Goal: Task Accomplishment & Management: Manage account settings

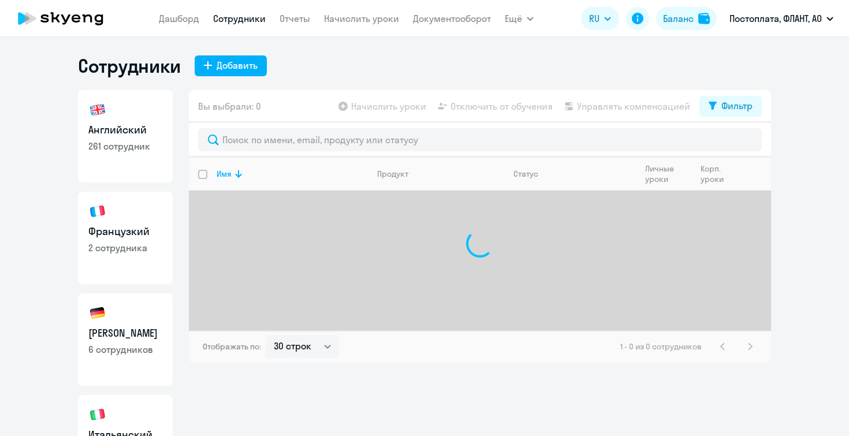
select select "30"
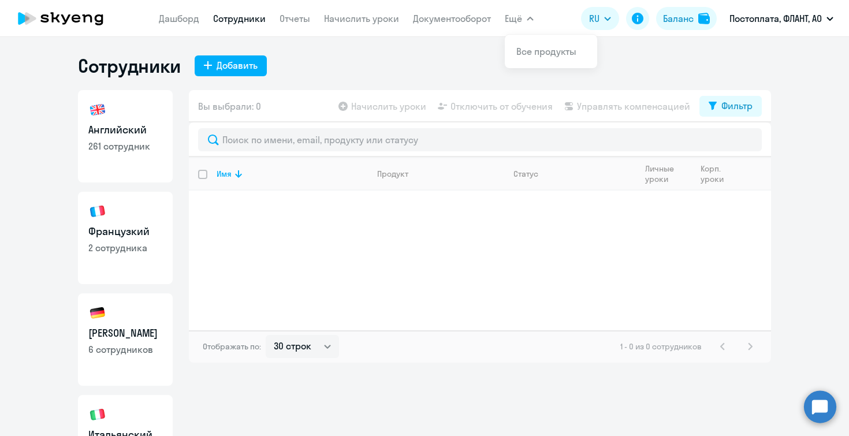
click at [155, 132] on h3 "Английский" at bounding box center [125, 129] width 74 height 15
select select "30"
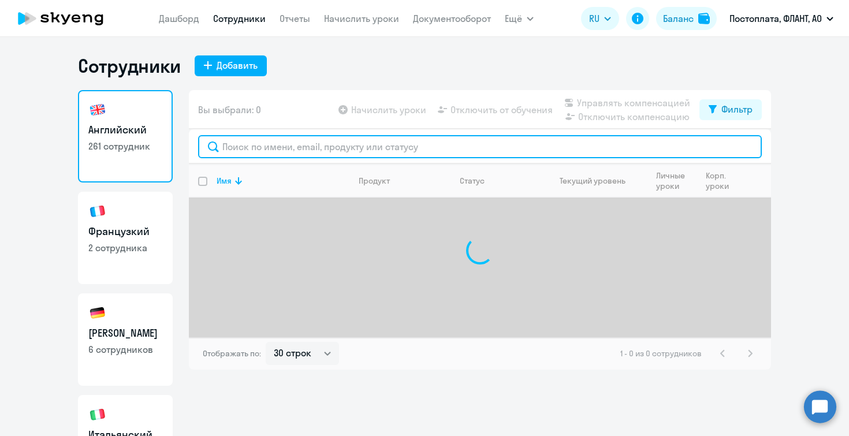
click at [256, 153] on input "text" at bounding box center [480, 146] width 564 height 23
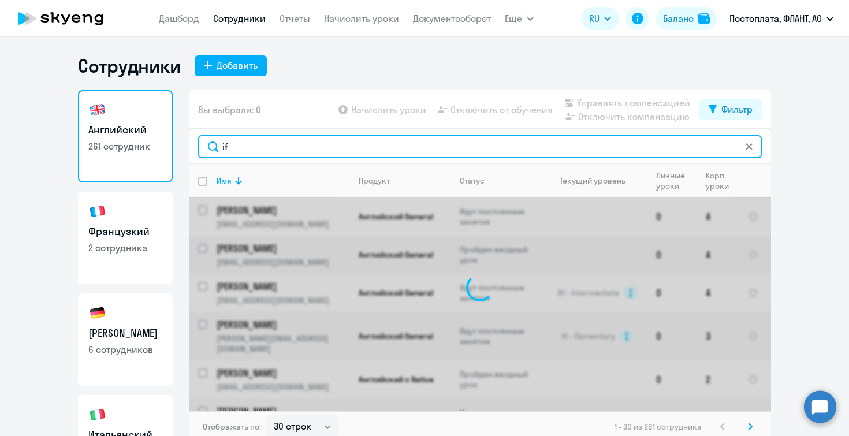
type input "i"
type input "шахов"
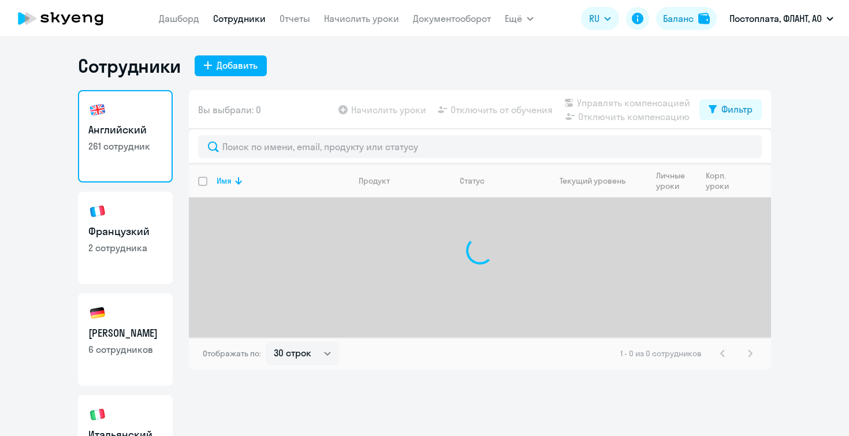
select select "30"
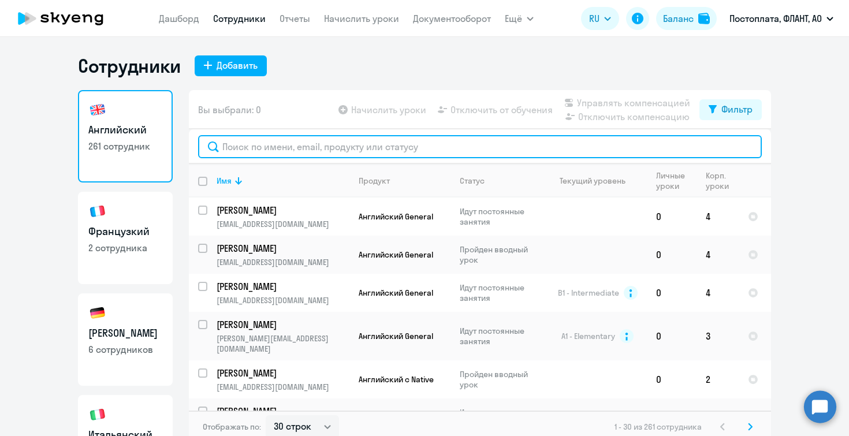
click at [252, 152] on input "text" at bounding box center [480, 146] width 564 height 23
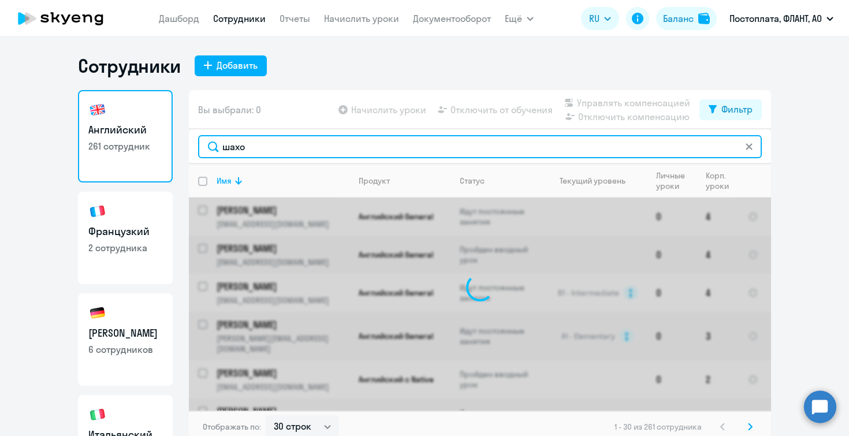
type input "шахов"
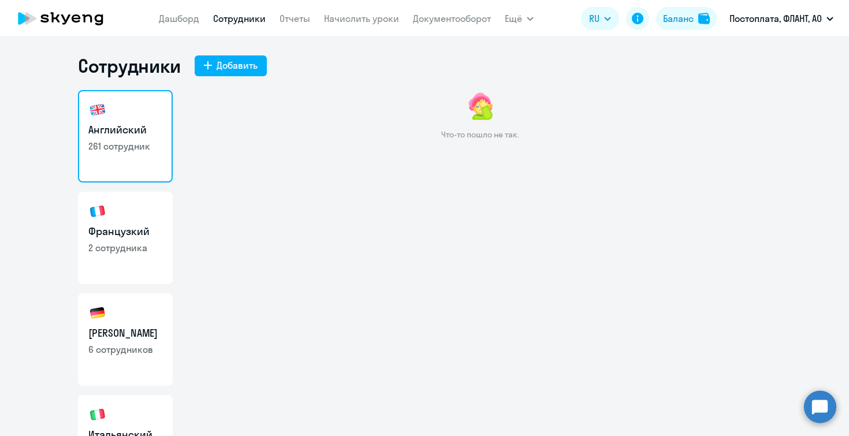
click at [129, 130] on h3 "Английский" at bounding box center [125, 129] width 74 height 15
click at [125, 162] on link "Английский 261 сотрудник" at bounding box center [125, 136] width 95 height 92
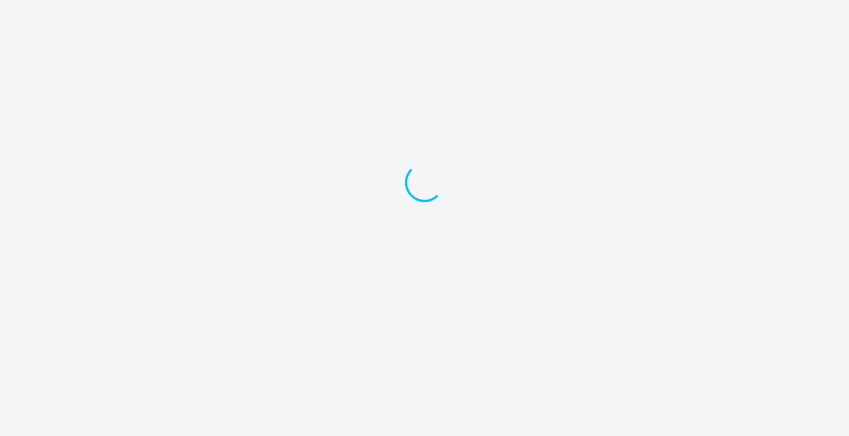
select select "30"
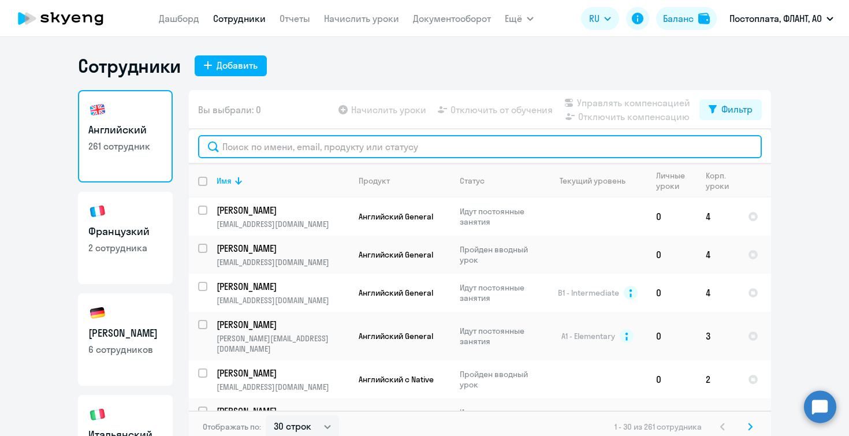
click at [250, 146] on input "text" at bounding box center [480, 146] width 564 height 23
paste input "[EMAIL_ADDRESS][DOMAIN_NAME]"
type input "[EMAIL_ADDRESS][DOMAIN_NAME]"
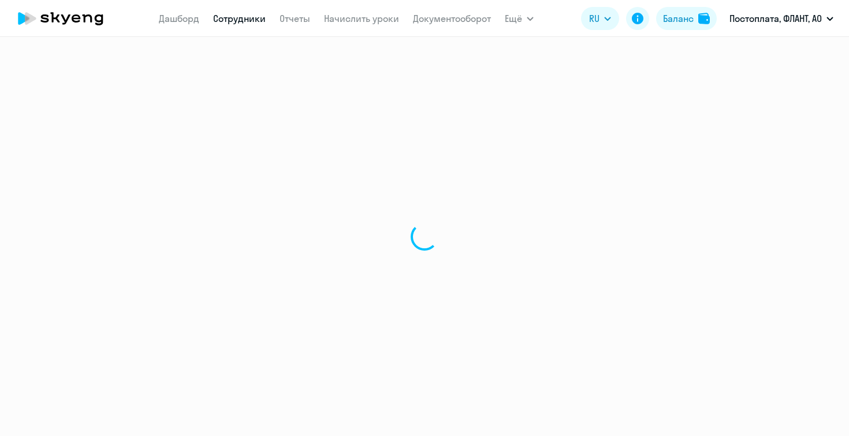
select select "30"
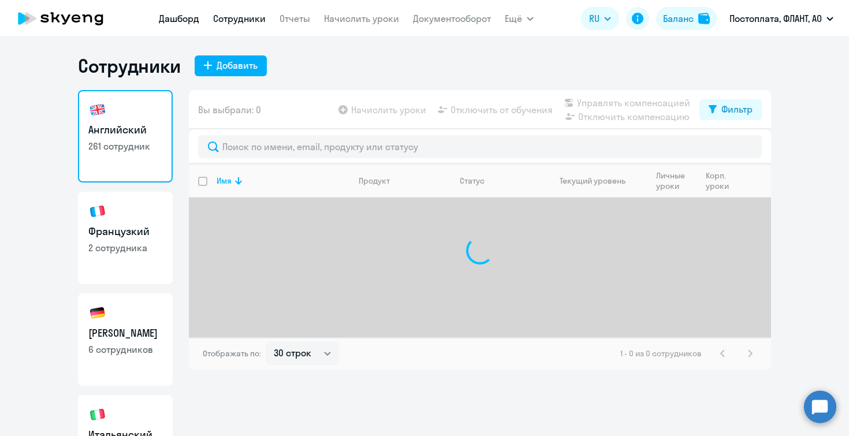
click at [178, 22] on link "Дашборд" at bounding box center [179, 19] width 40 height 12
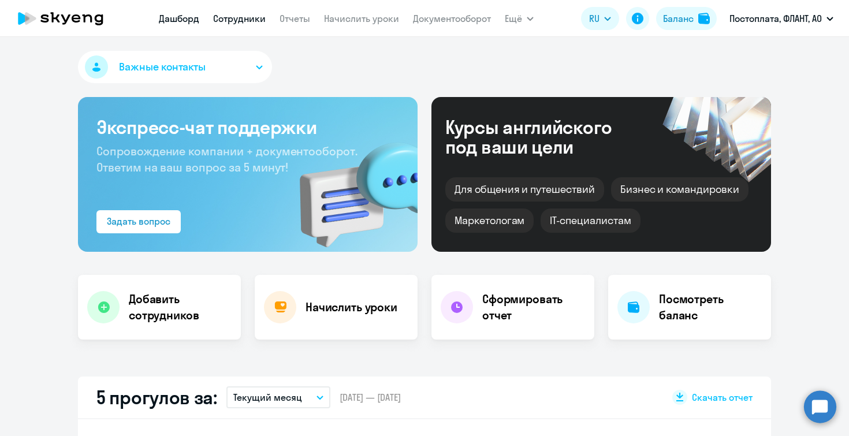
select select "30"
click at [252, 18] on link "Сотрудники" at bounding box center [239, 19] width 53 height 12
select select "30"
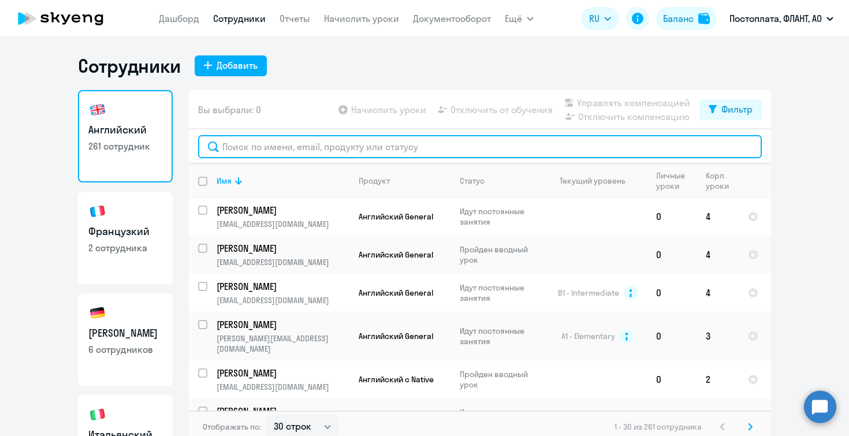
click at [310, 152] on input "text" at bounding box center [480, 146] width 564 height 23
paste input "[EMAIL_ADDRESS][DOMAIN_NAME]"
type input "[EMAIL_ADDRESS][DOMAIN_NAME]"
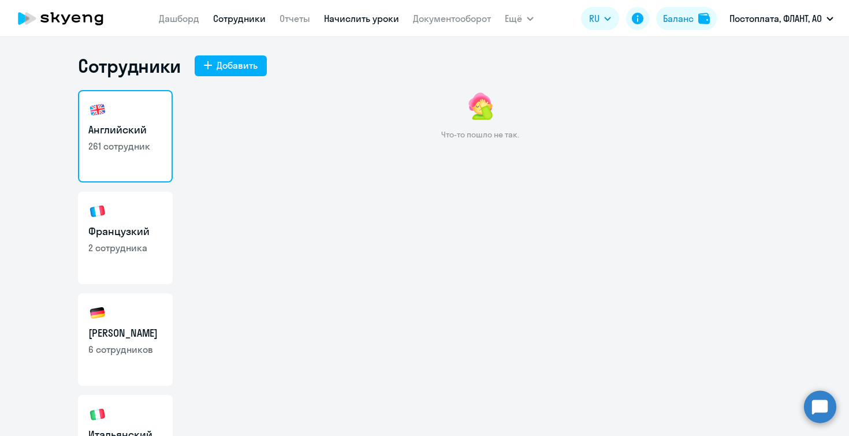
click at [344, 22] on link "Начислить уроки" at bounding box center [361, 19] width 75 height 12
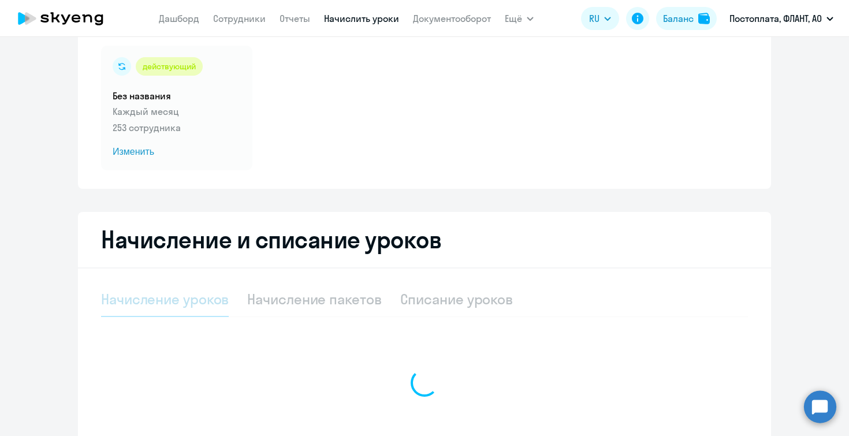
select select "10"
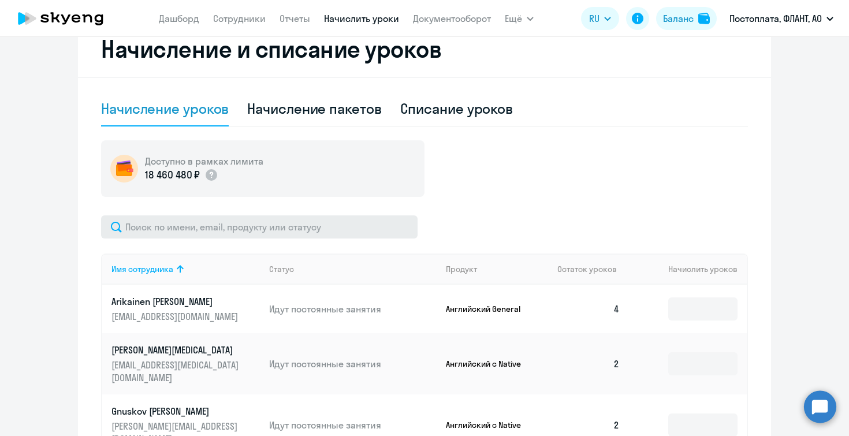
scroll to position [268, 0]
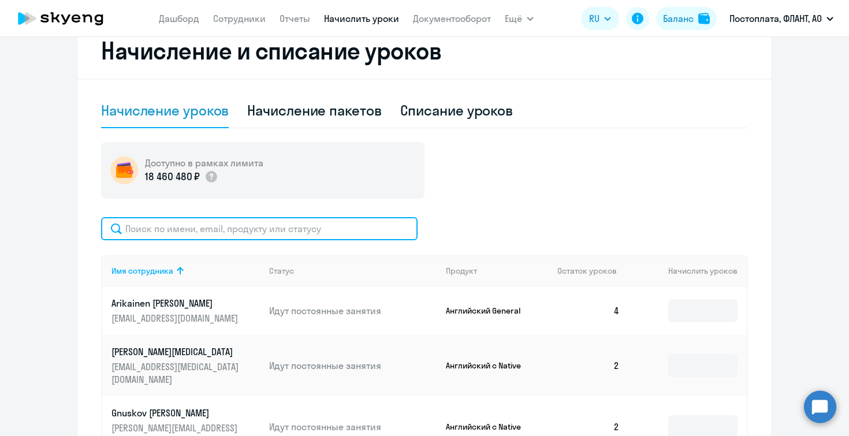
click at [215, 231] on input "text" at bounding box center [259, 228] width 317 height 23
paste input "[EMAIL_ADDRESS][DOMAIN_NAME]"
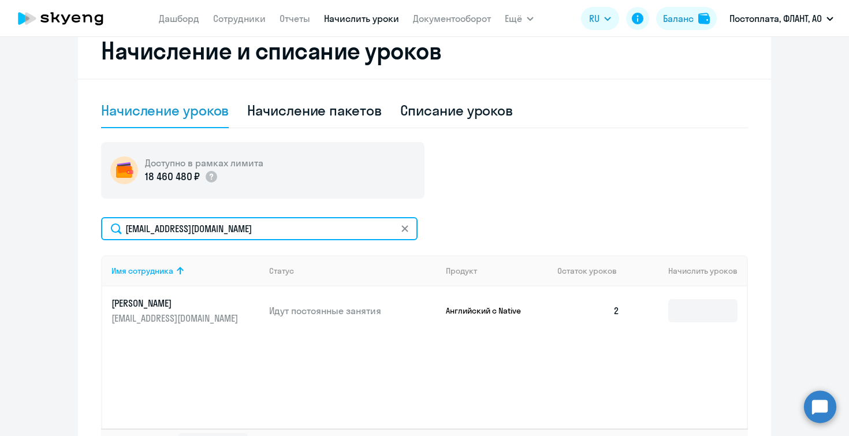
type input "[EMAIL_ADDRESS][DOMAIN_NAME]"
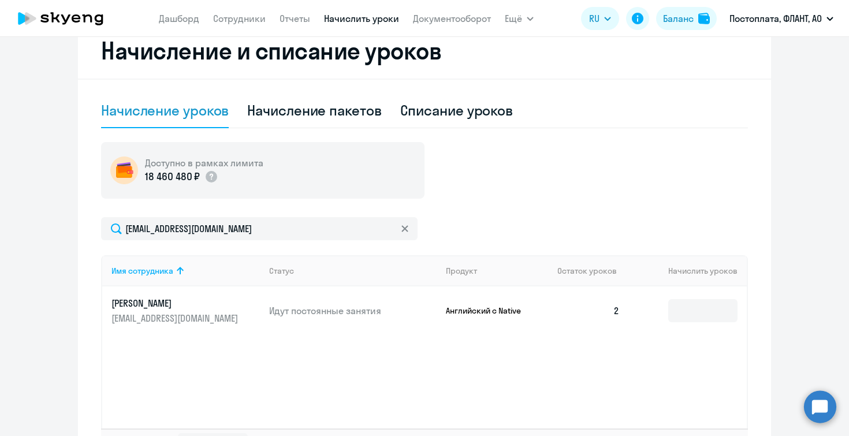
click at [140, 320] on p "[EMAIL_ADDRESS][DOMAIN_NAME]" at bounding box center [175, 318] width 129 height 13
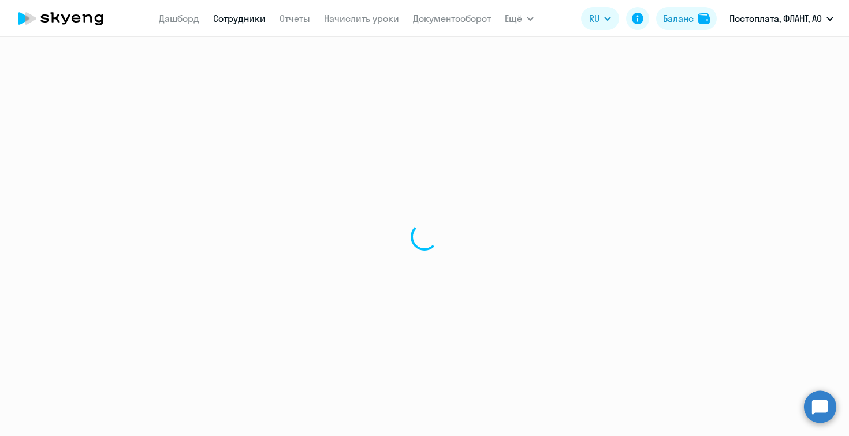
select select "english"
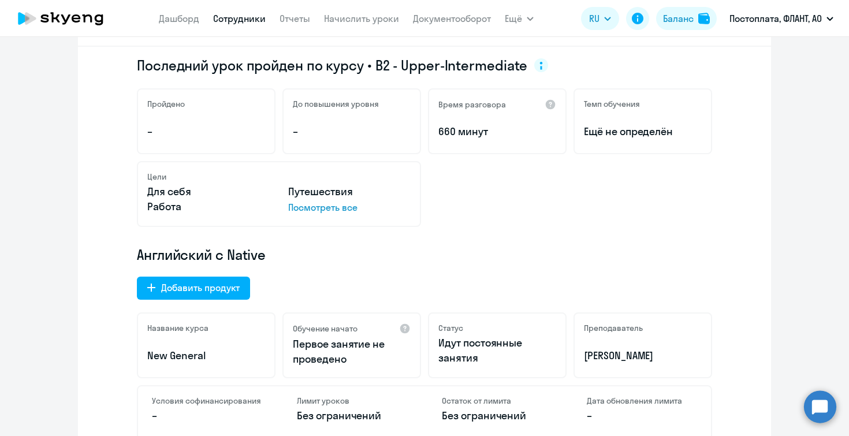
scroll to position [3, 0]
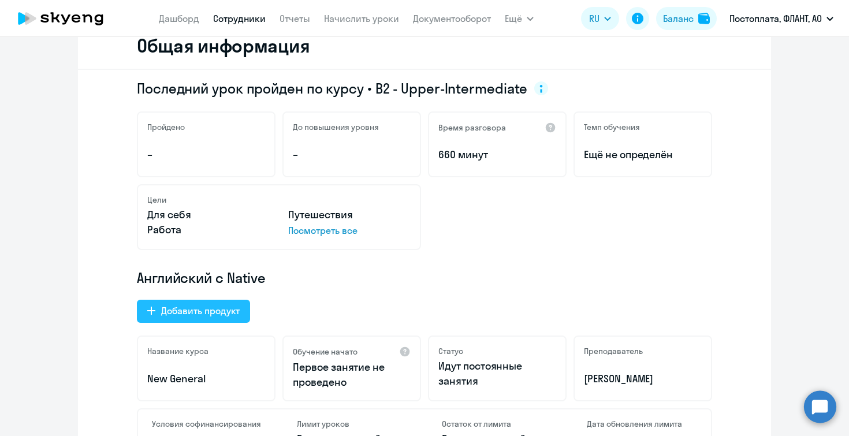
click at [178, 317] on div "Добавить продукт" at bounding box center [200, 311] width 79 height 14
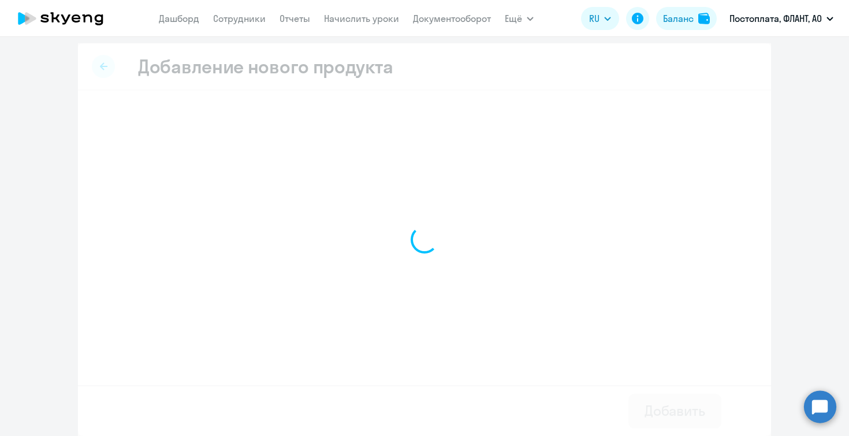
scroll to position [2, 0]
select select "english_adult_not_native_speaker"
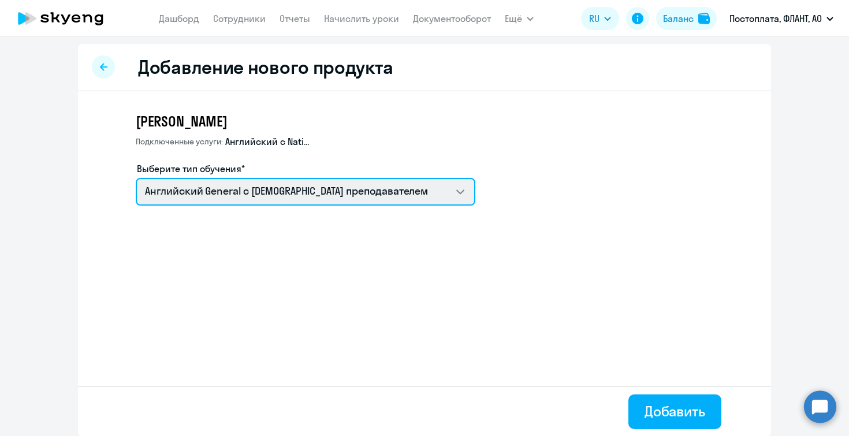
click at [460, 182] on select "Talks 15 минутные разговоры на английском Английский General с русскоговорящим …" at bounding box center [306, 192] width 340 height 28
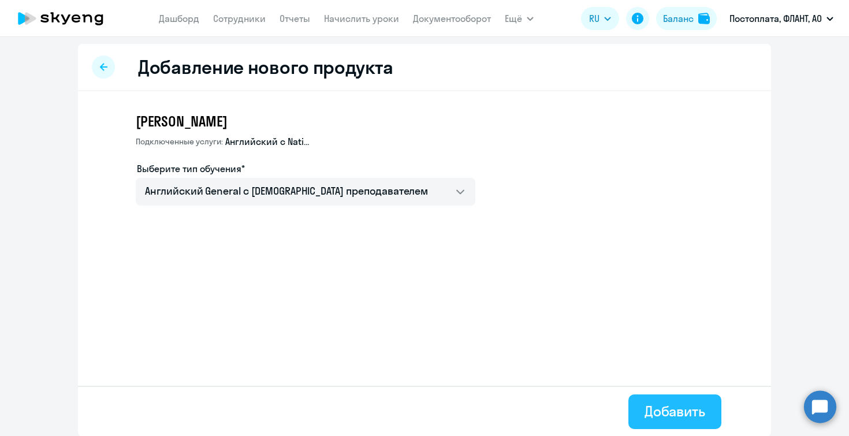
click at [653, 402] on div "Добавить" at bounding box center [675, 411] width 61 height 18
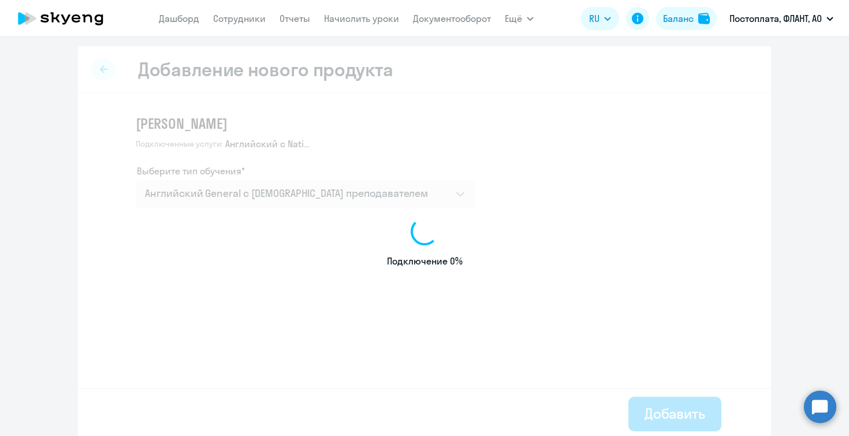
select select "english"
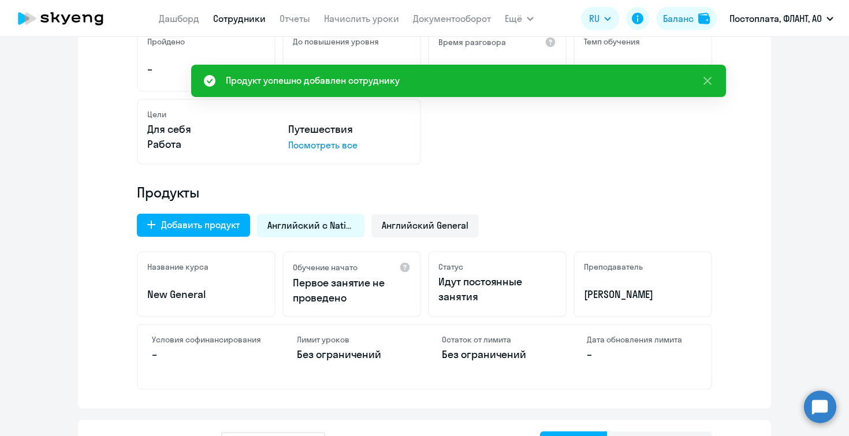
scroll to position [240, 0]
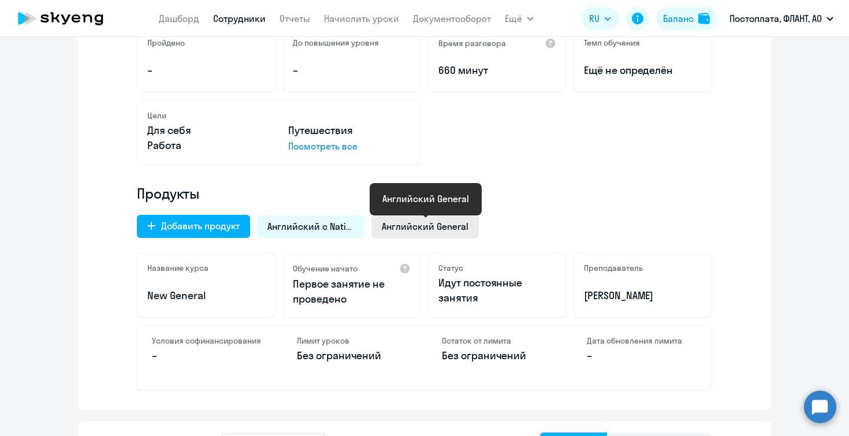
click at [400, 225] on span "Английский General" at bounding box center [425, 226] width 87 height 13
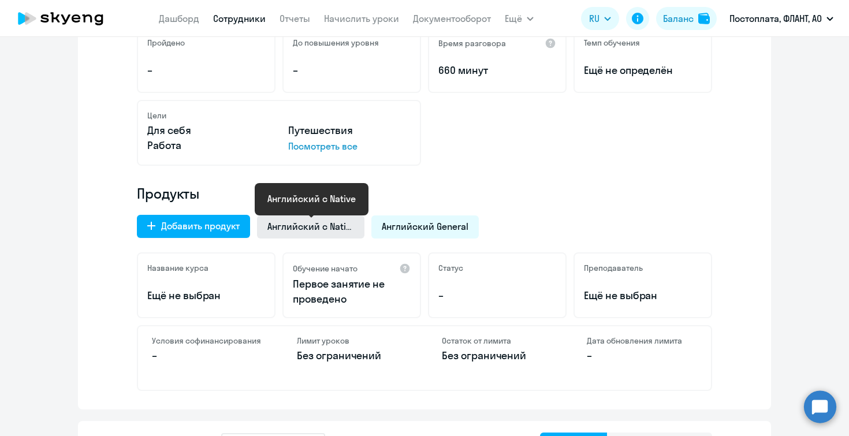
click at [320, 225] on span "Английский с Native" at bounding box center [310, 226] width 87 height 13
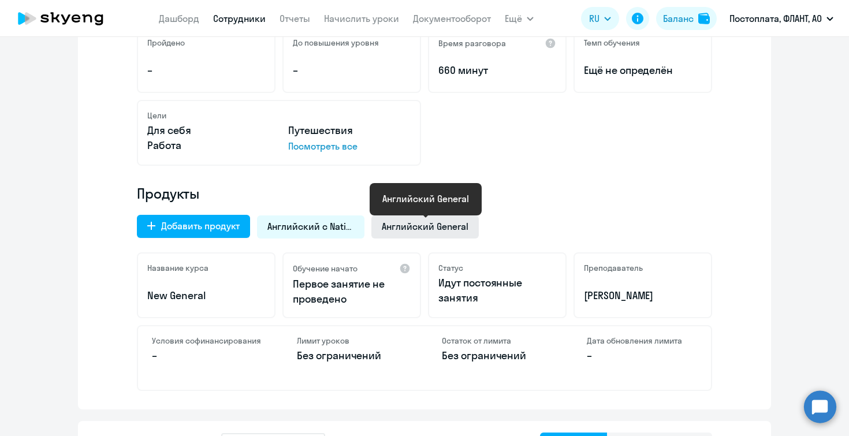
click at [397, 227] on span "Английский General" at bounding box center [425, 226] width 87 height 13
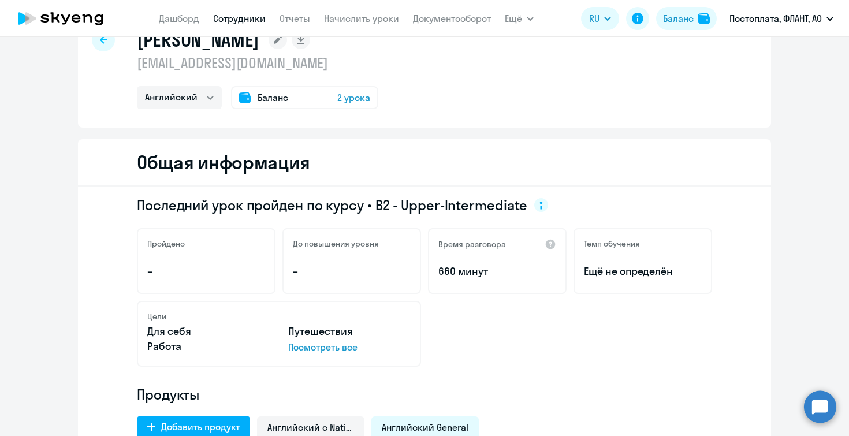
scroll to position [0, 0]
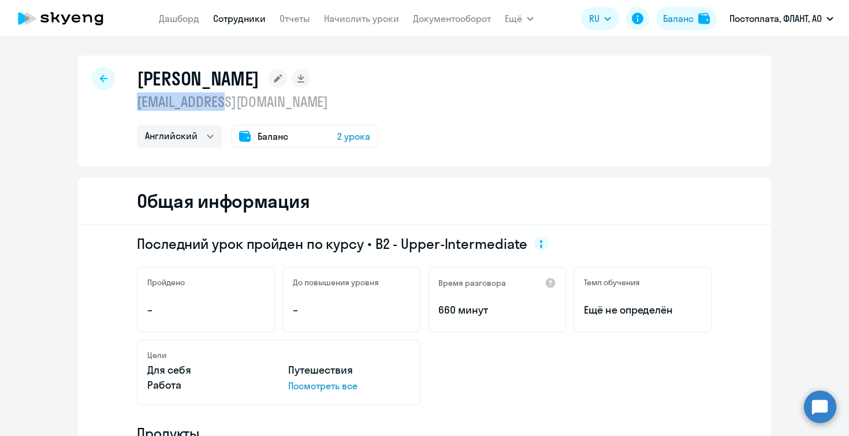
drag, startPoint x: 136, startPoint y: 102, endPoint x: 230, endPoint y: 106, distance: 94.2
click at [230, 106] on div "[PERSON_NAME] [PERSON_NAME][EMAIL_ADDRESS][DOMAIN_NAME] [PERSON_NAME] Баланс 2 …" at bounding box center [424, 110] width 693 height 111
copy p "shakhov-yurko"
click at [232, 19] on link "Сотрудники" at bounding box center [239, 19] width 53 height 12
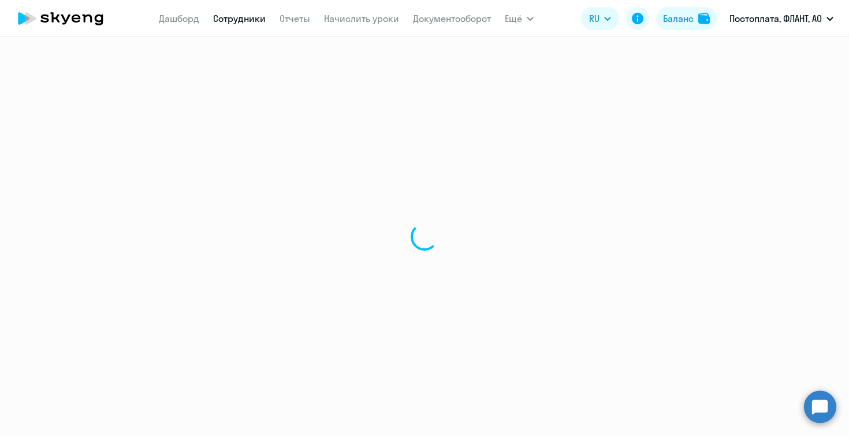
select select "30"
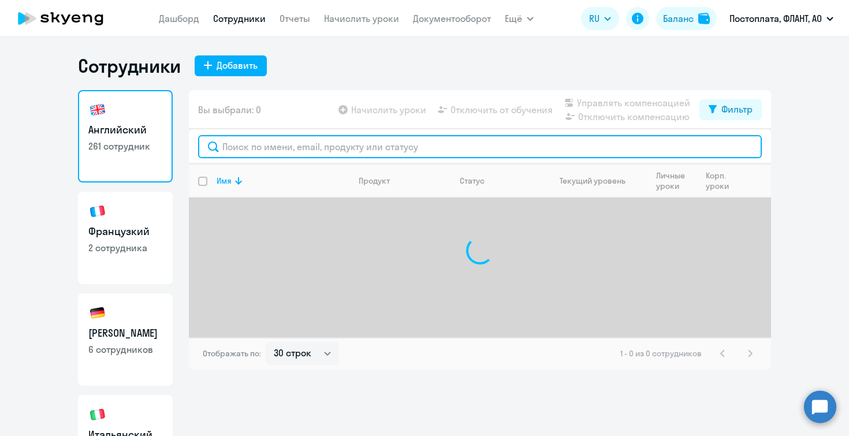
click at [263, 154] on input "text" at bounding box center [480, 146] width 564 height 23
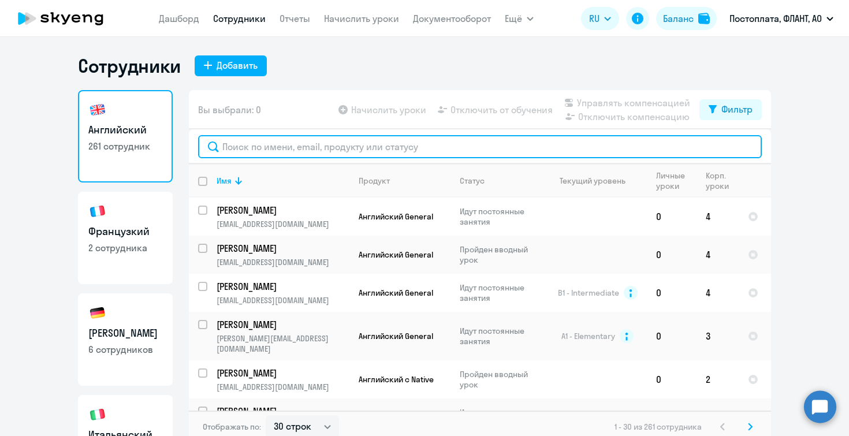
paste input "shakhov-yurko"
type input "shakhov-yurko"
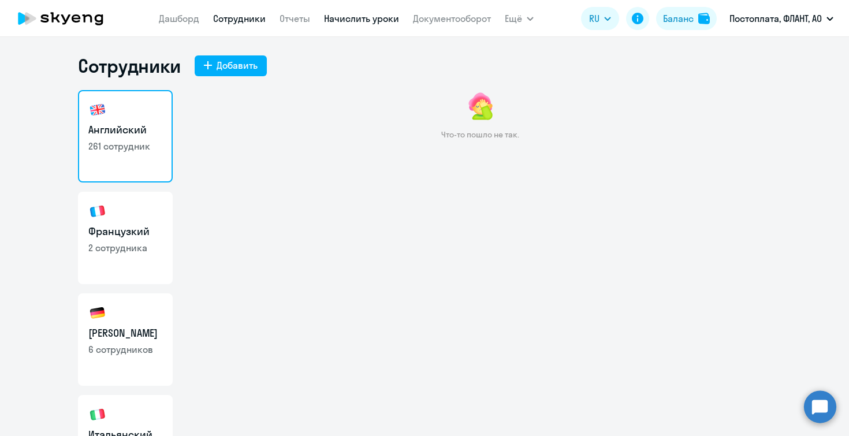
click at [364, 21] on link "Начислить уроки" at bounding box center [361, 19] width 75 height 12
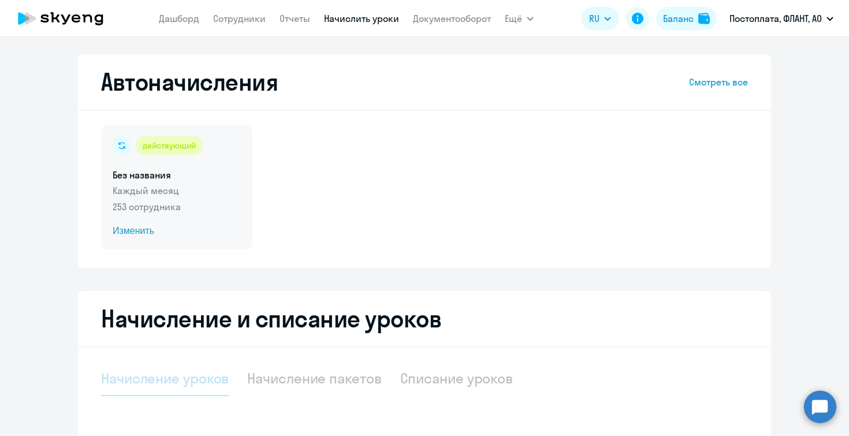
click at [183, 207] on p "253 сотрудника" at bounding box center [177, 207] width 128 height 14
select select "10"
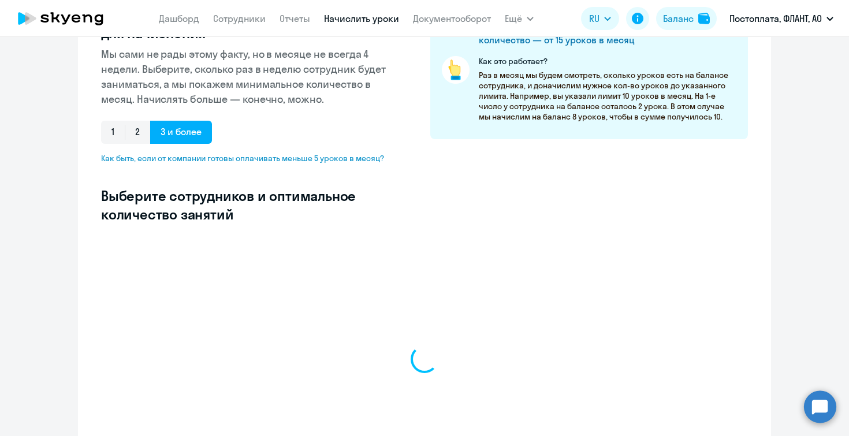
select select "10"
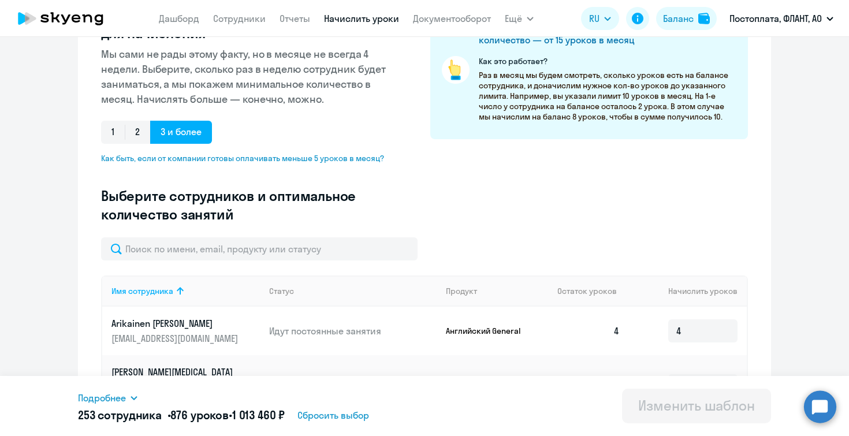
scroll to position [182, 0]
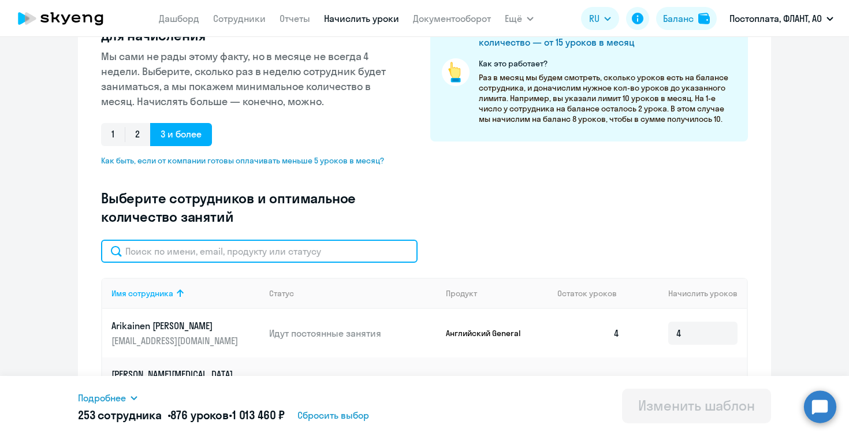
click at [189, 253] on input "text" at bounding box center [259, 251] width 317 height 23
paste input "shakhov-yurko"
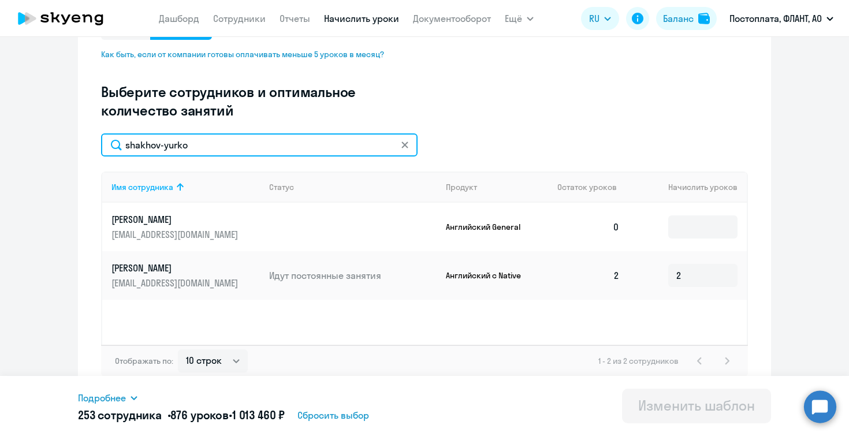
scroll to position [286, 0]
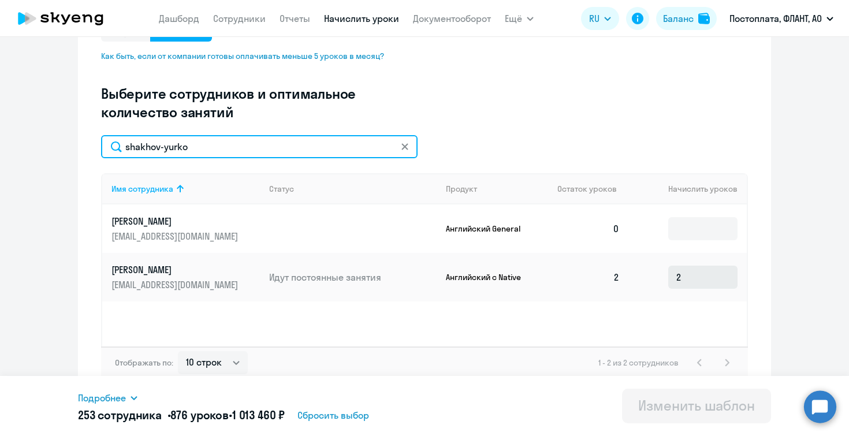
type input "shakhov-yurko"
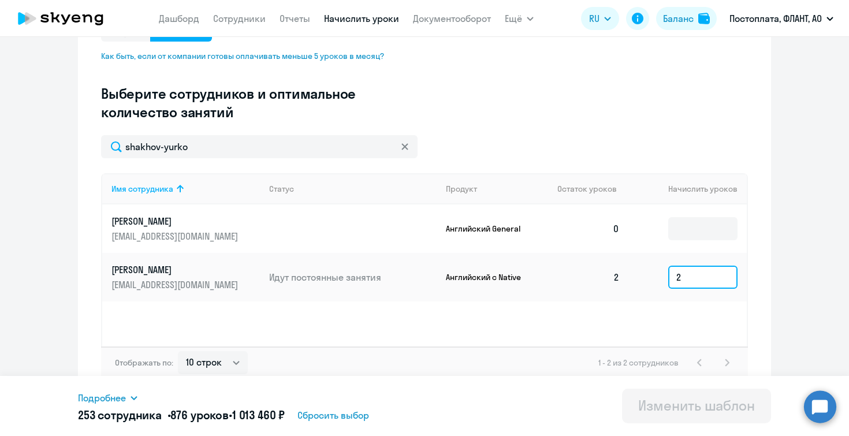
click at [690, 278] on input "2" at bounding box center [702, 277] width 69 height 23
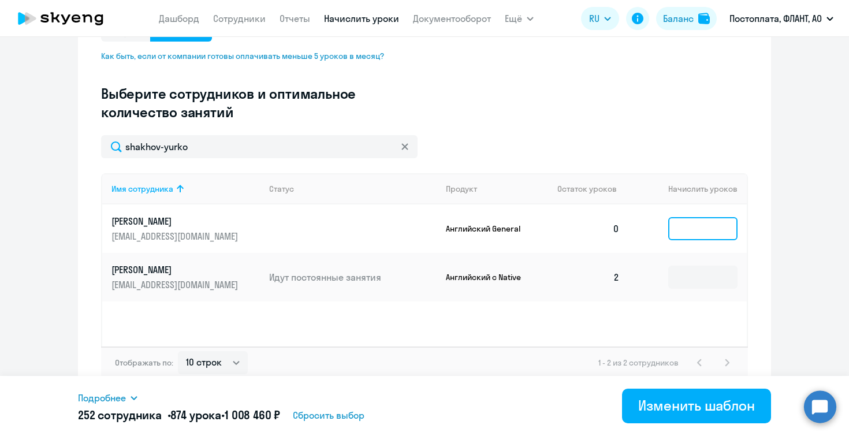
click at [683, 227] on input at bounding box center [702, 228] width 69 height 23
type input "4"
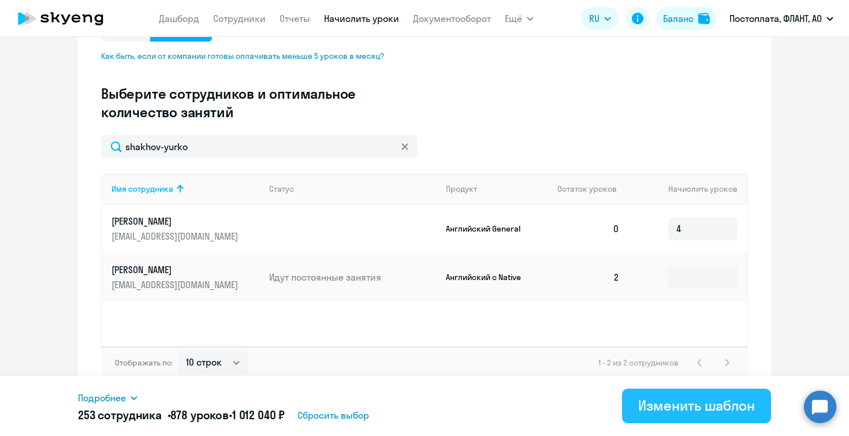
click at [676, 408] on div "Изменить шаблон" at bounding box center [696, 405] width 117 height 18
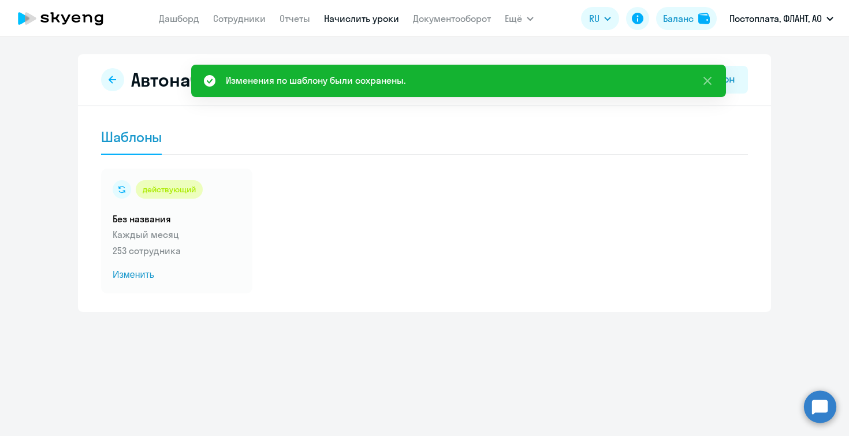
click at [347, 24] on link "Начислить уроки" at bounding box center [361, 19] width 75 height 12
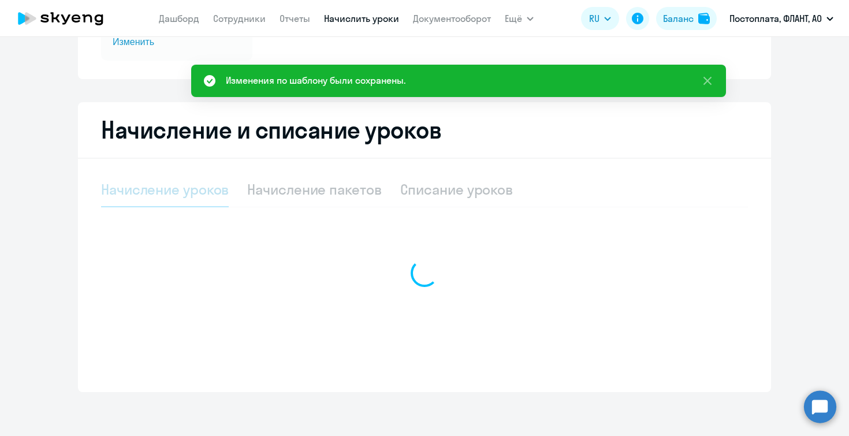
scroll to position [191, 0]
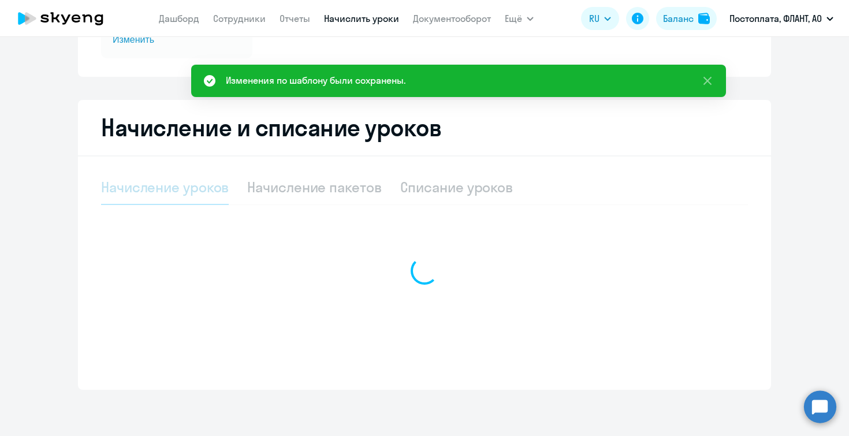
select select "10"
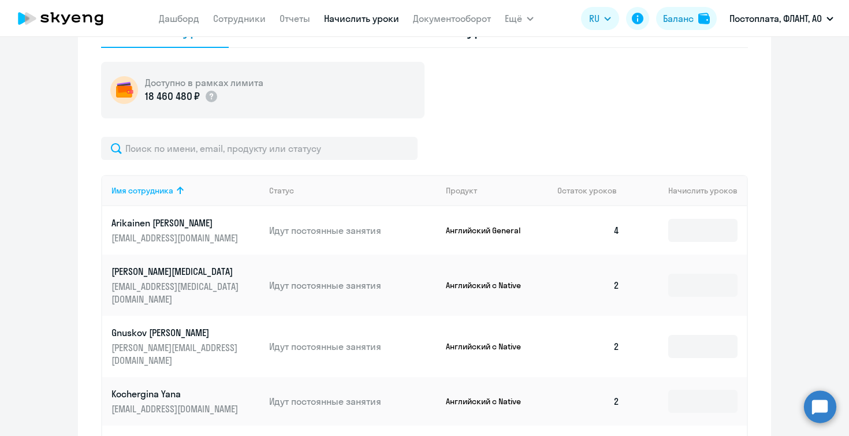
scroll to position [348, 0]
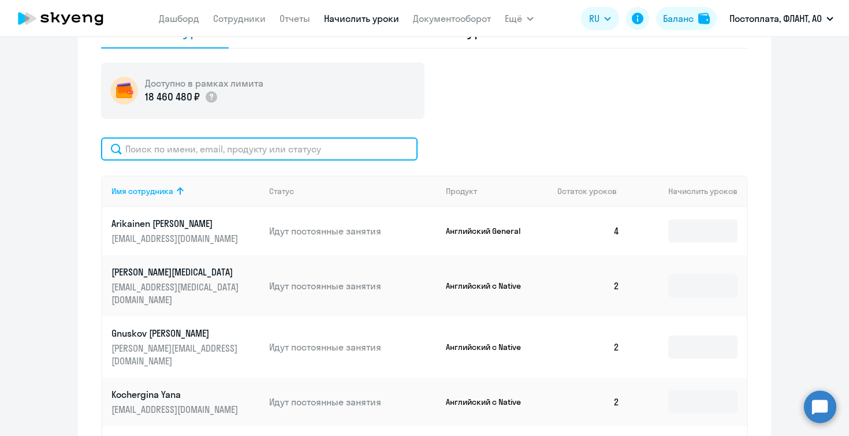
click at [284, 155] on input "text" at bounding box center [259, 148] width 317 height 23
paste input "shakhov-yurko"
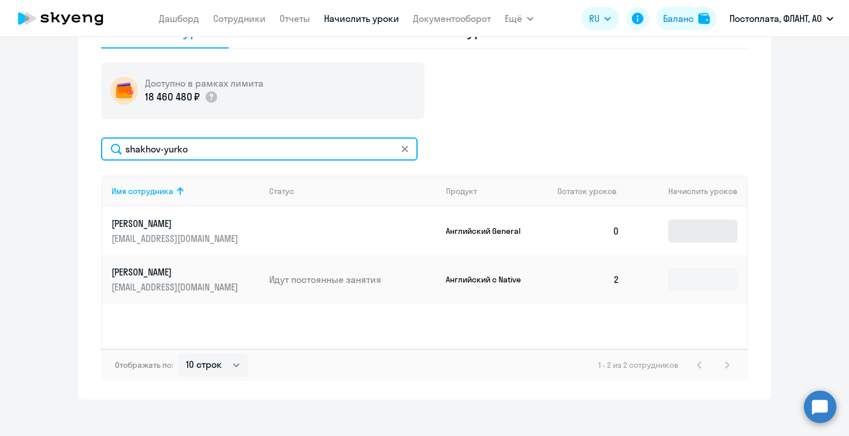
type input "shakhov-yurko"
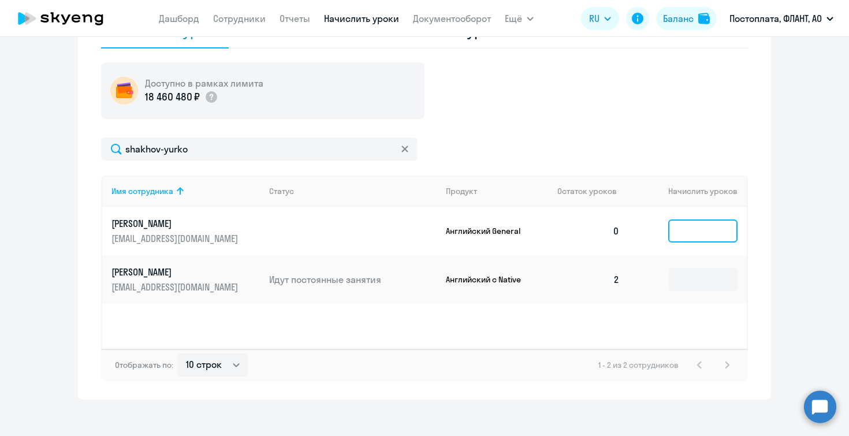
click at [697, 225] on input at bounding box center [702, 230] width 69 height 23
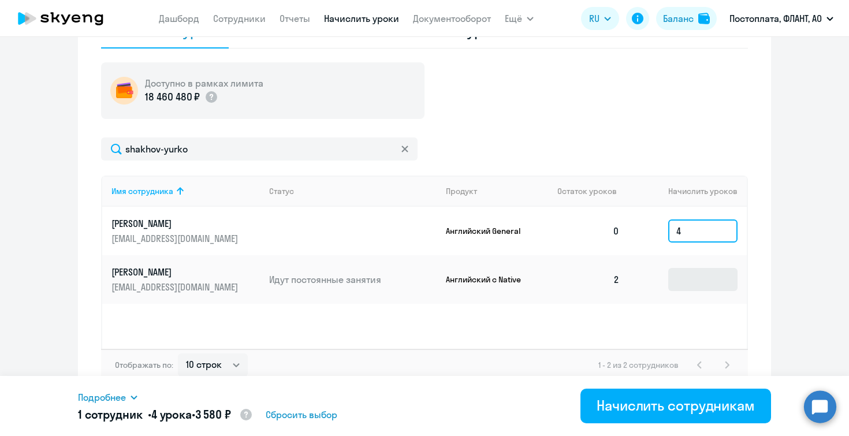
type input "4"
click at [690, 273] on input at bounding box center [702, 279] width 69 height 23
type input "0"
click at [686, 278] on input "0" at bounding box center [702, 279] width 69 height 23
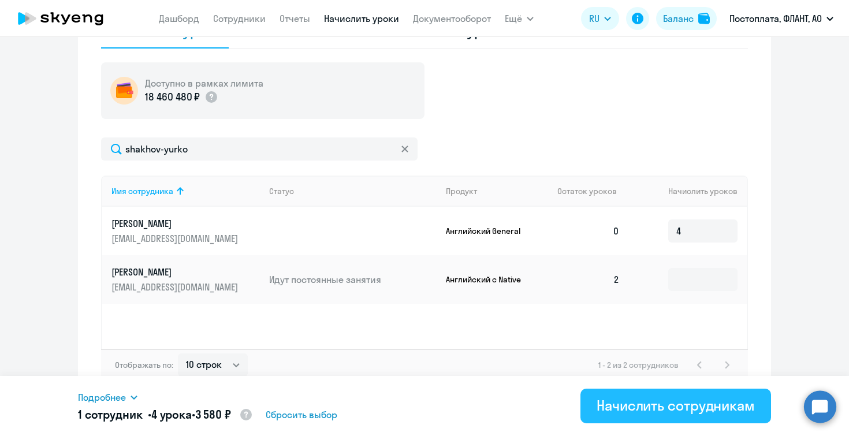
click at [660, 399] on div "Начислить сотрудникам" at bounding box center [676, 405] width 158 height 18
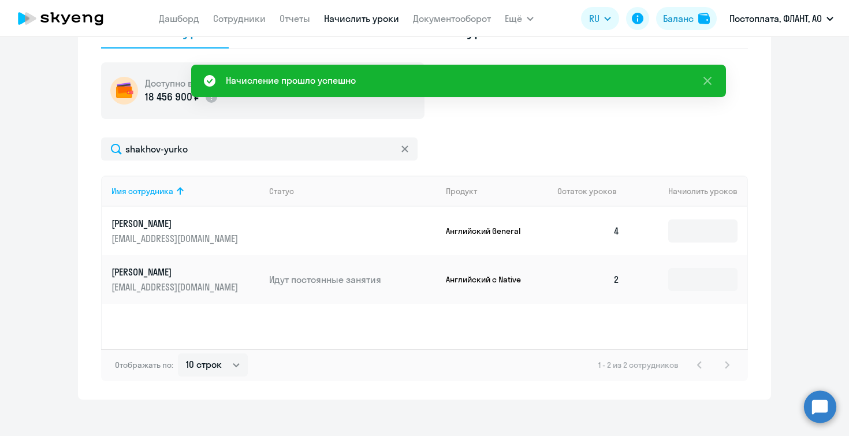
scroll to position [0, 0]
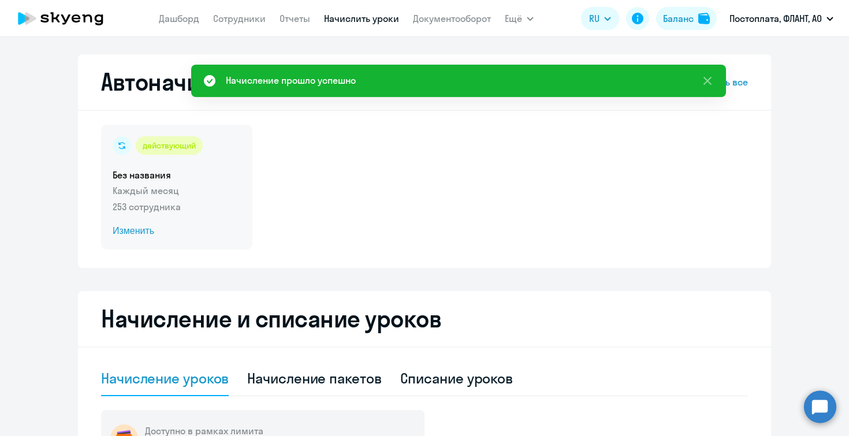
click at [188, 191] on p "Каждый месяц" at bounding box center [177, 191] width 128 height 14
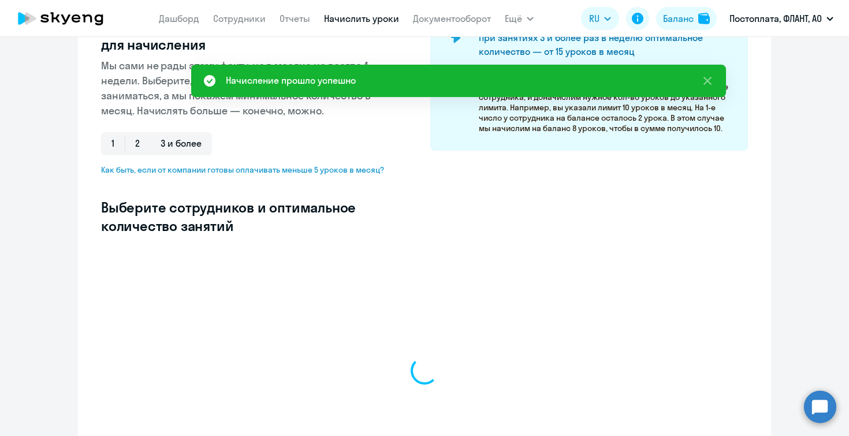
select select "10"
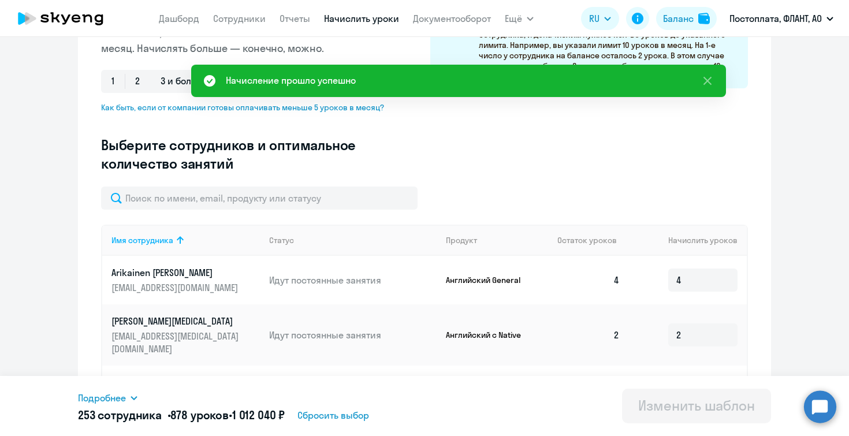
scroll to position [243, 0]
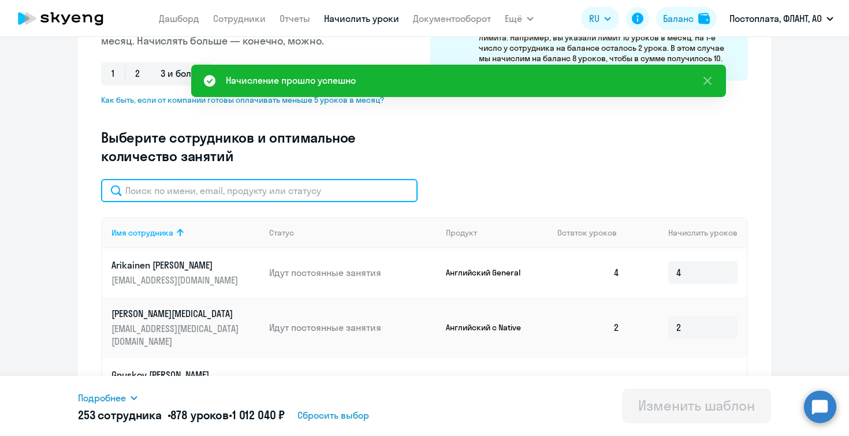
click at [219, 187] on input "text" at bounding box center [259, 190] width 317 height 23
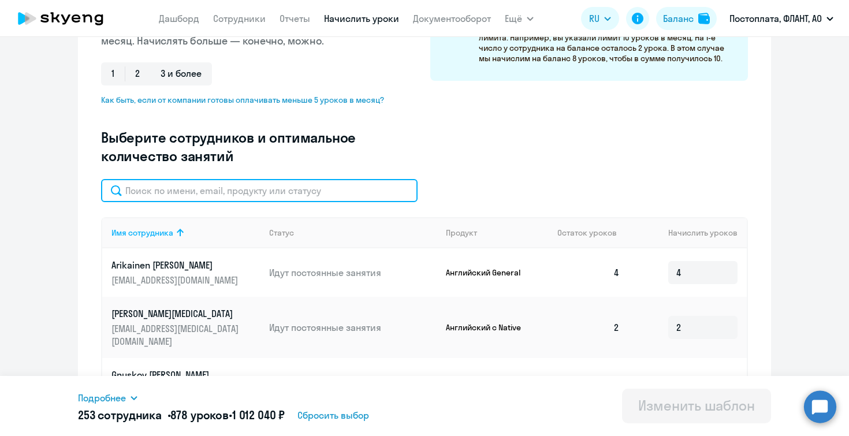
paste input "shakhov-yurko"
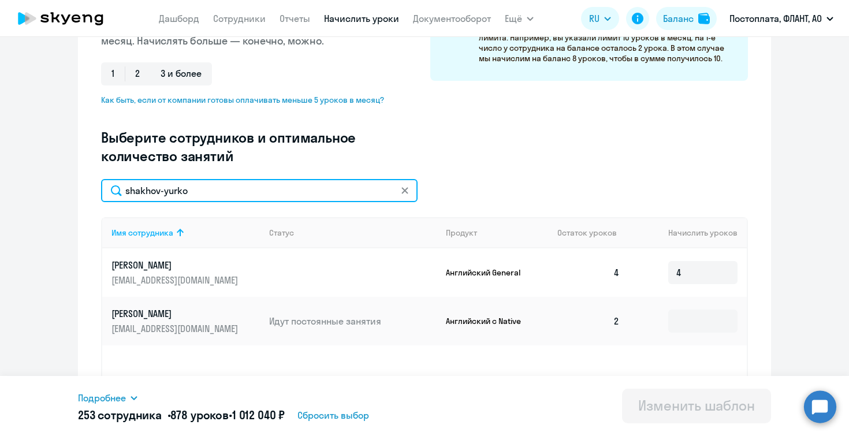
type input "shakhov-yurko"
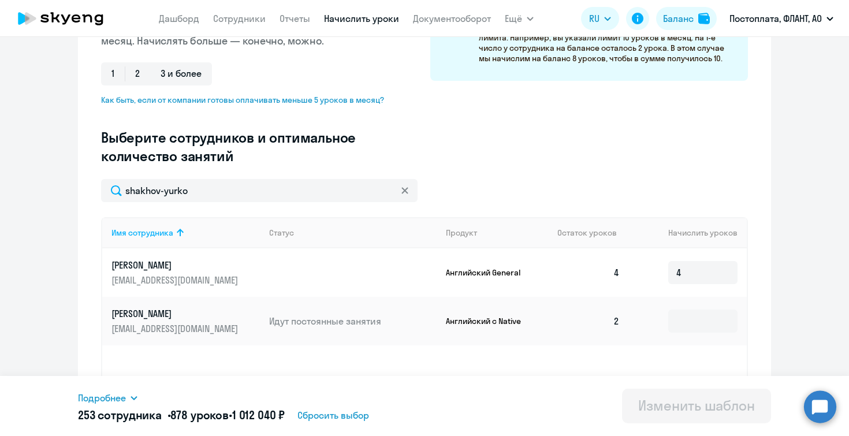
click at [291, 322] on p "Идут постоянные занятия" at bounding box center [352, 321] width 167 height 13
click at [173, 319] on p "[PERSON_NAME]" at bounding box center [175, 313] width 129 height 13
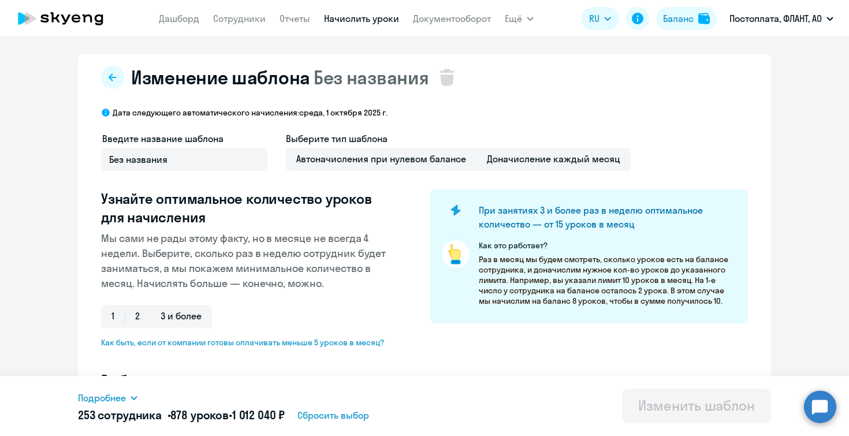
select select "english"
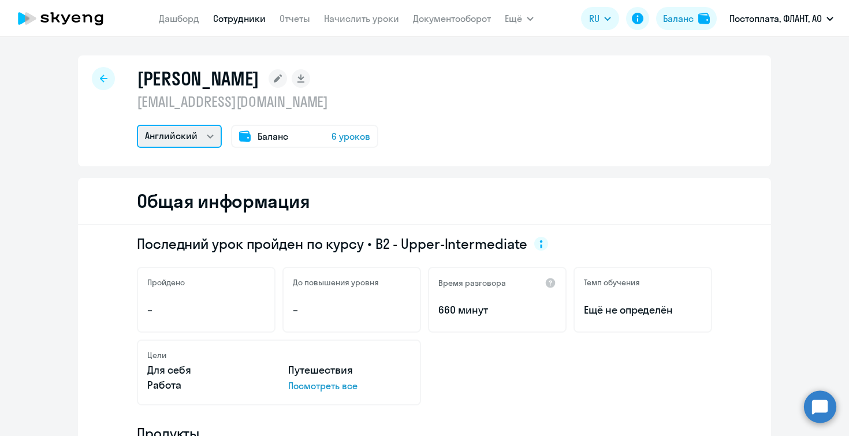
click at [199, 132] on select "Английский" at bounding box center [179, 136] width 85 height 23
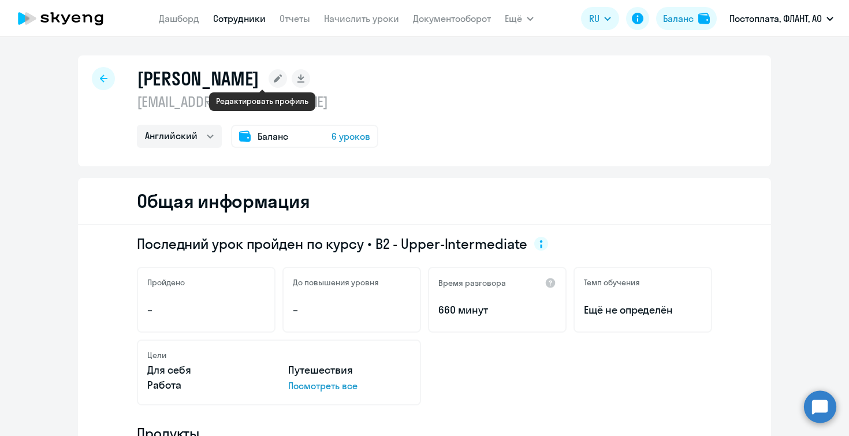
click at [274, 77] on icon at bounding box center [278, 79] width 8 height 8
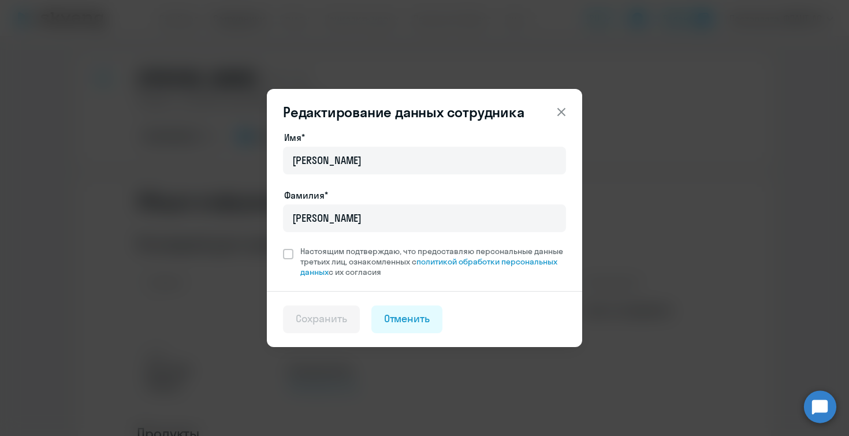
click at [564, 103] on button at bounding box center [561, 111] width 23 height 23
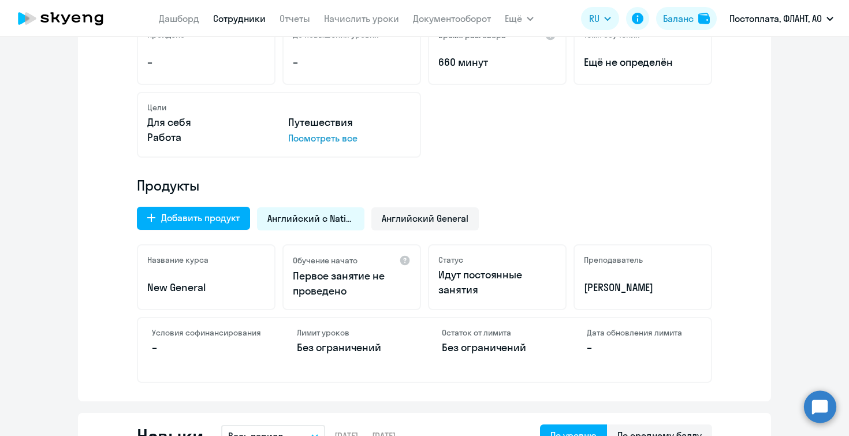
scroll to position [247, 0]
click at [307, 220] on span "Английский с Native" at bounding box center [310, 219] width 87 height 13
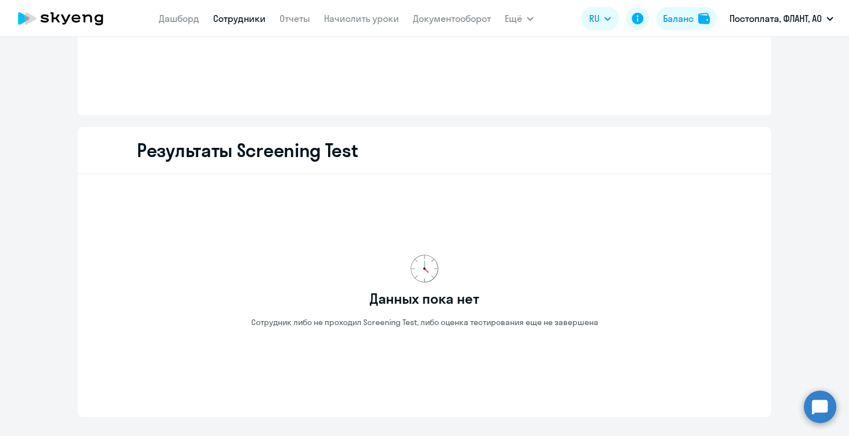
scroll to position [1503, 0]
